Goal: Navigation & Orientation: Find specific page/section

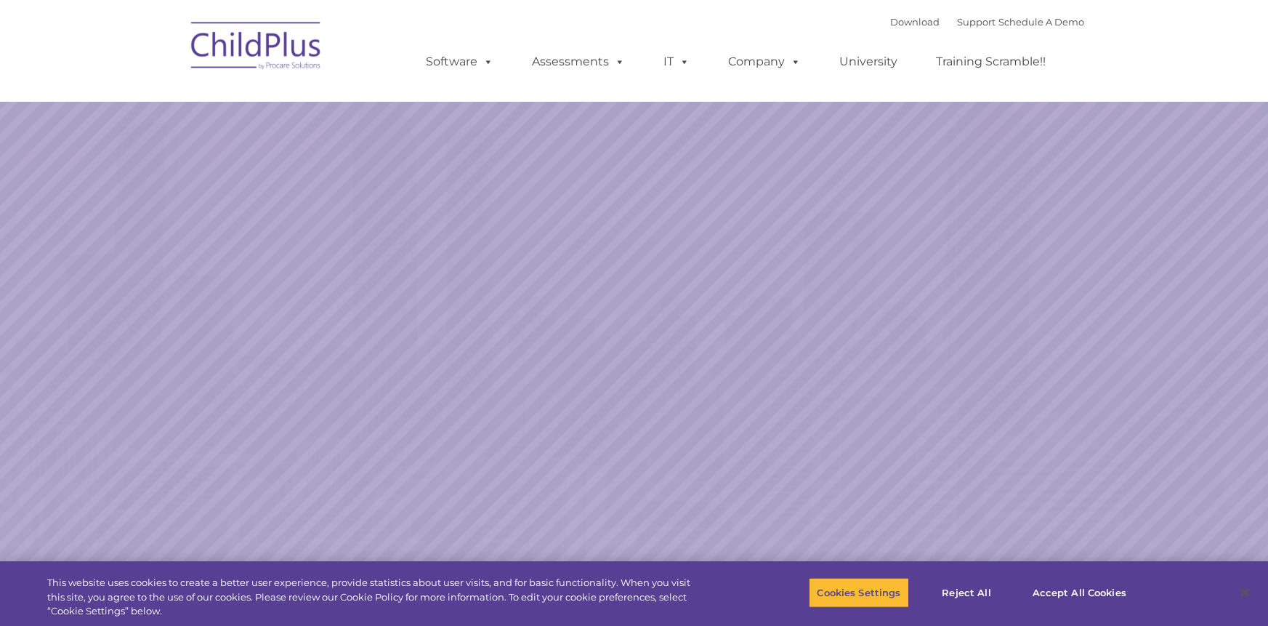
select select "MEDIUM"
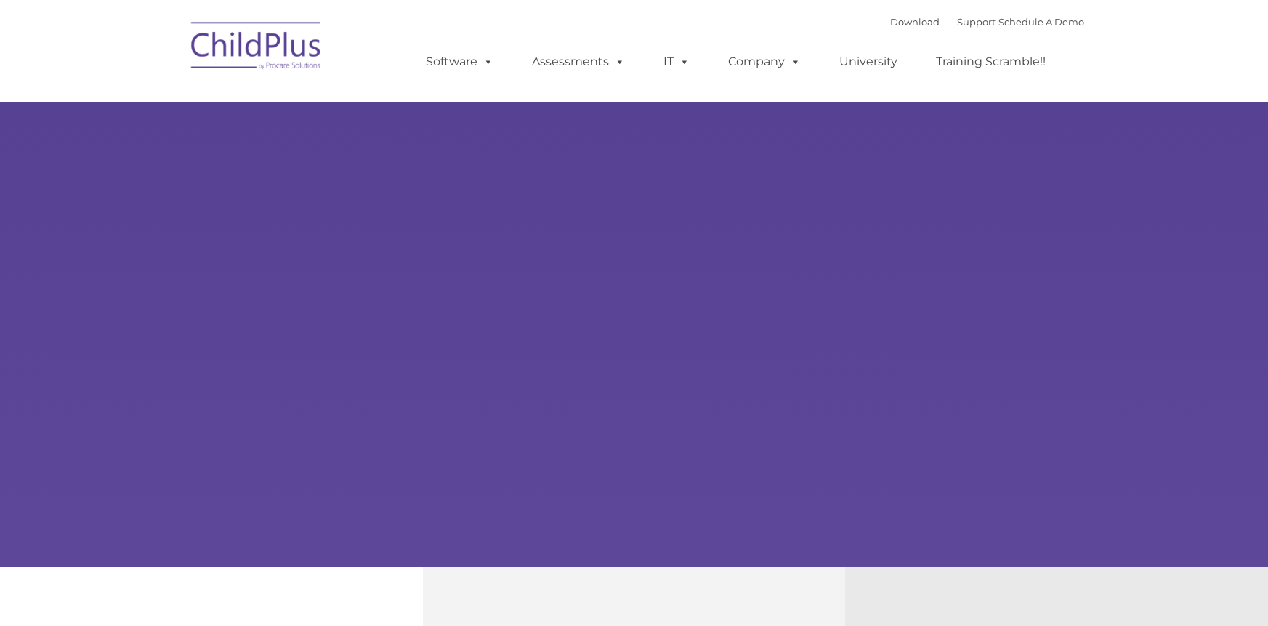
type input ""
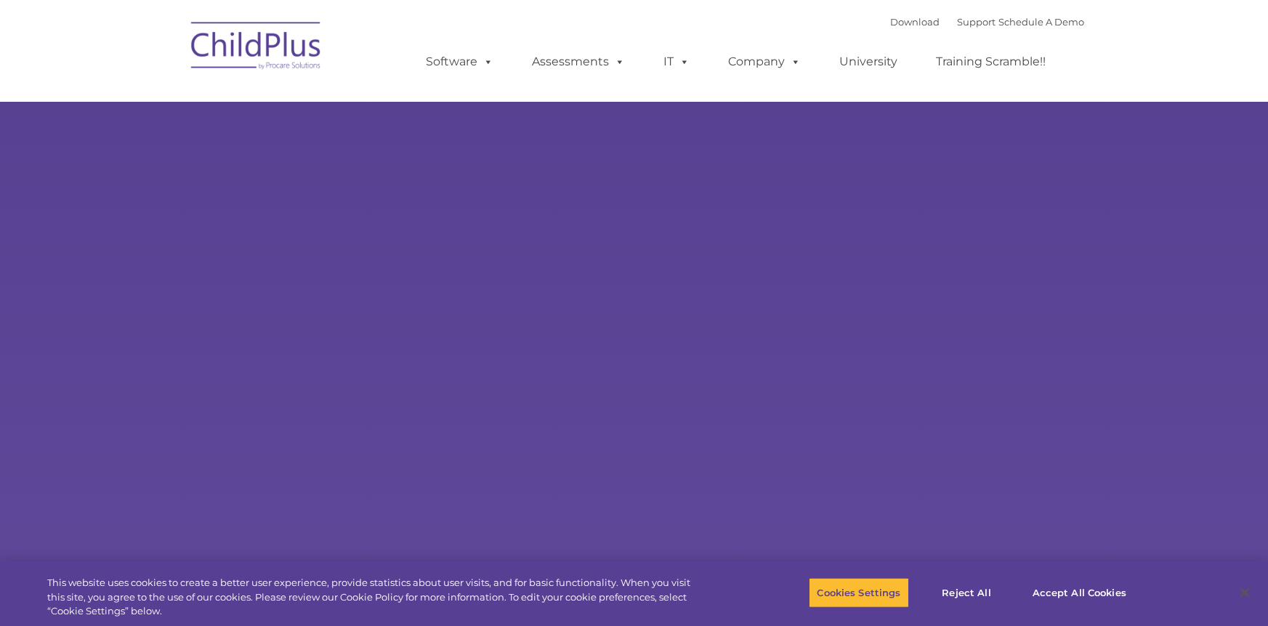
select select "MEDIUM"
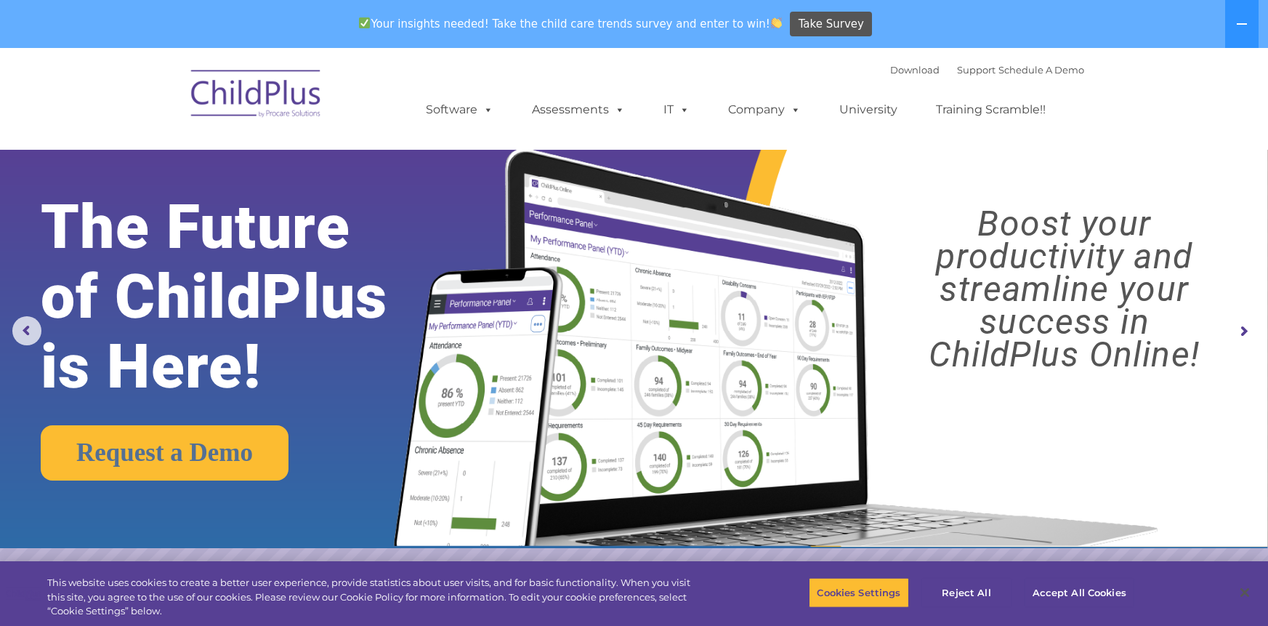
click at [280, 104] on img at bounding box center [256, 96] width 145 height 73
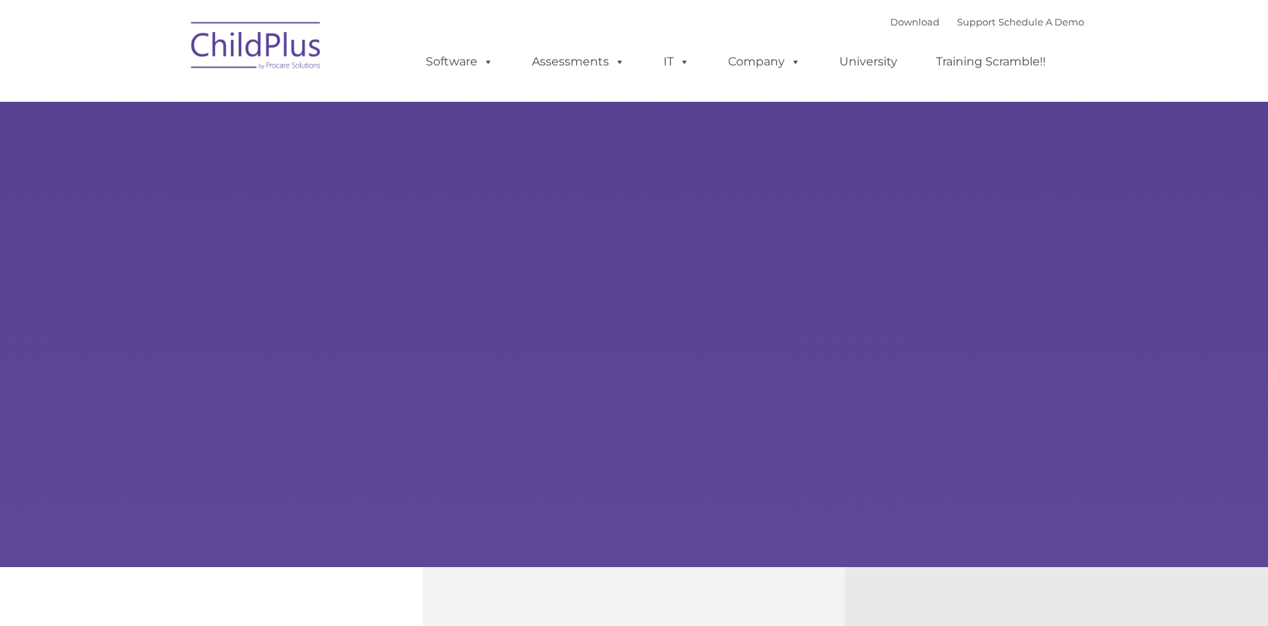
select select "MEDIUM"
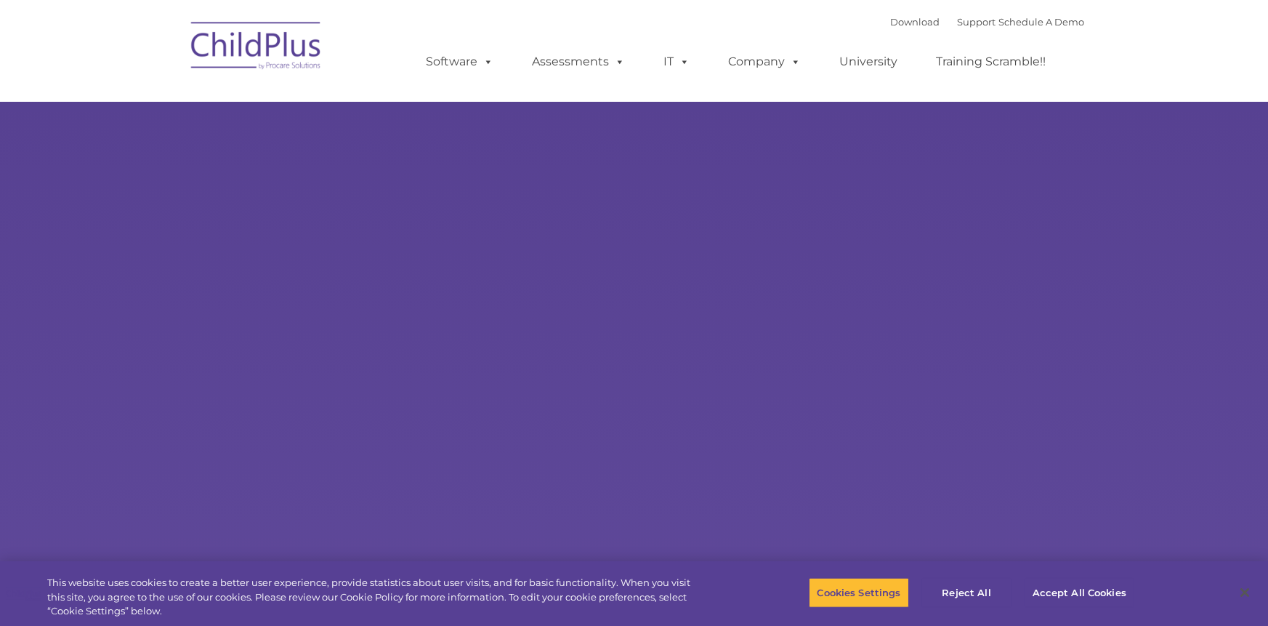
select select "MEDIUM"
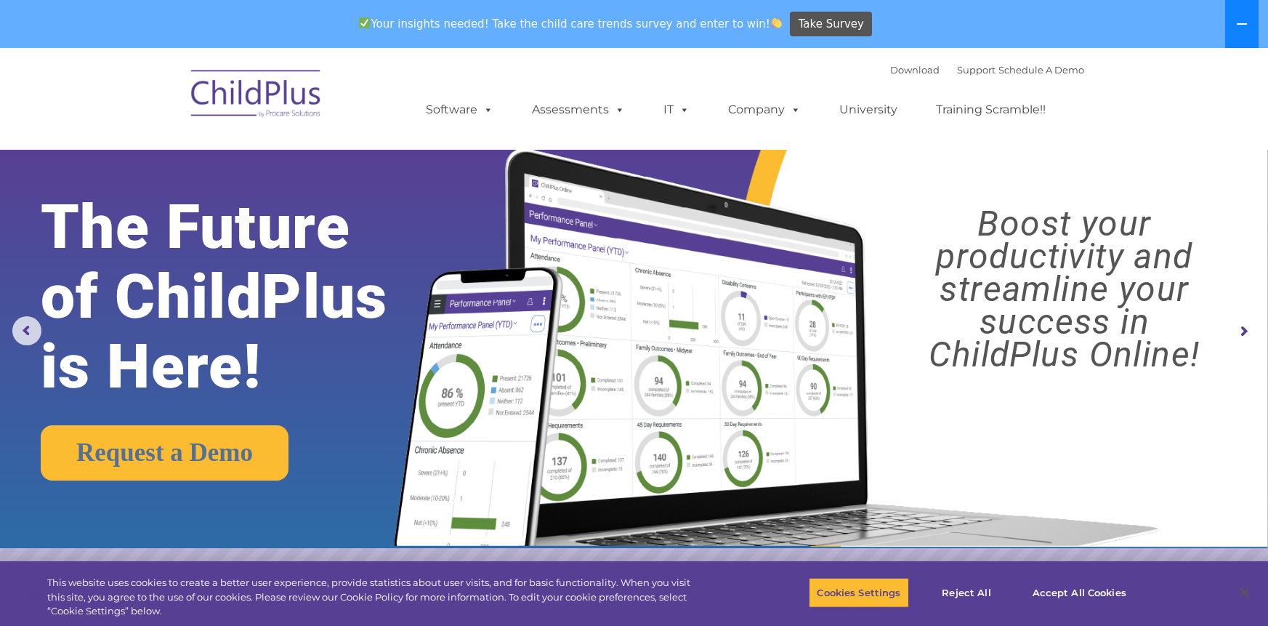
click at [1246, 20] on icon at bounding box center [1242, 24] width 12 height 12
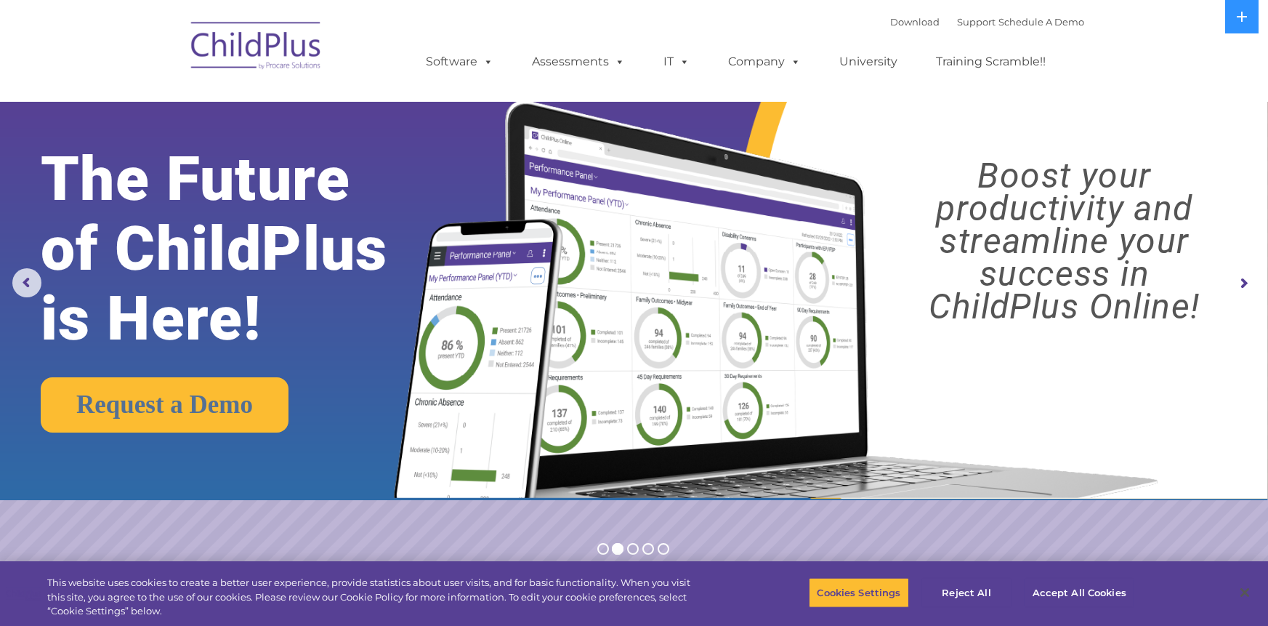
click at [355, 36] on div "Download Support | Schedule A Demo  MENU MENU Software ChildPlus: The original…" at bounding box center [634, 51] width 901 height 80
